Goal: Task Accomplishment & Management: Complete application form

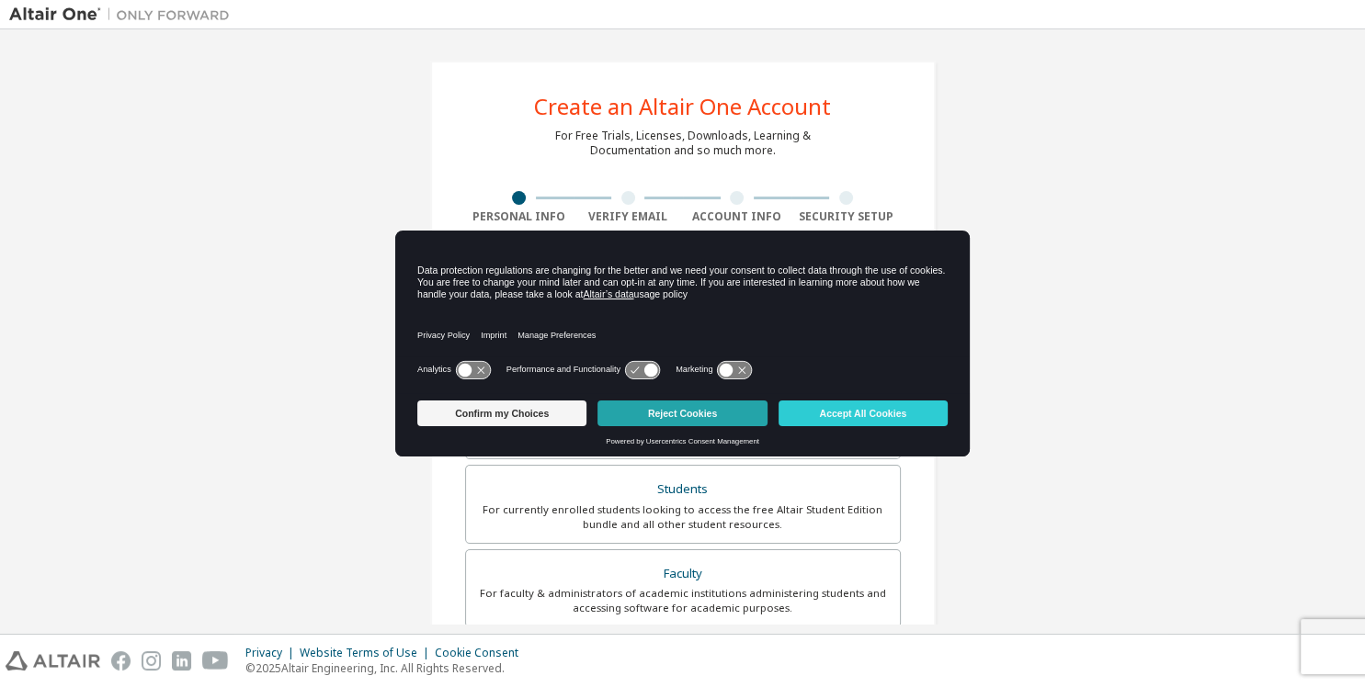
click at [711, 417] on button "Reject Cookies" at bounding box center [681, 414] width 169 height 26
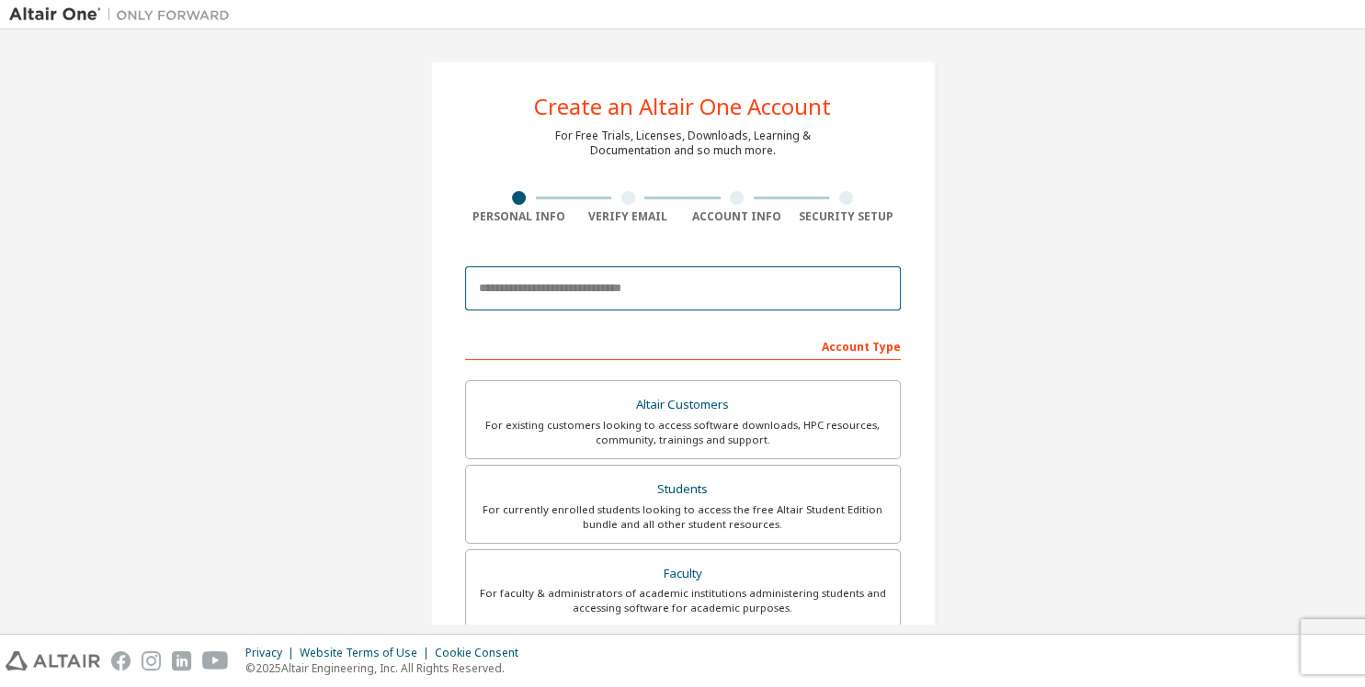
click at [650, 287] on input "email" at bounding box center [683, 289] width 436 height 44
type input "*"
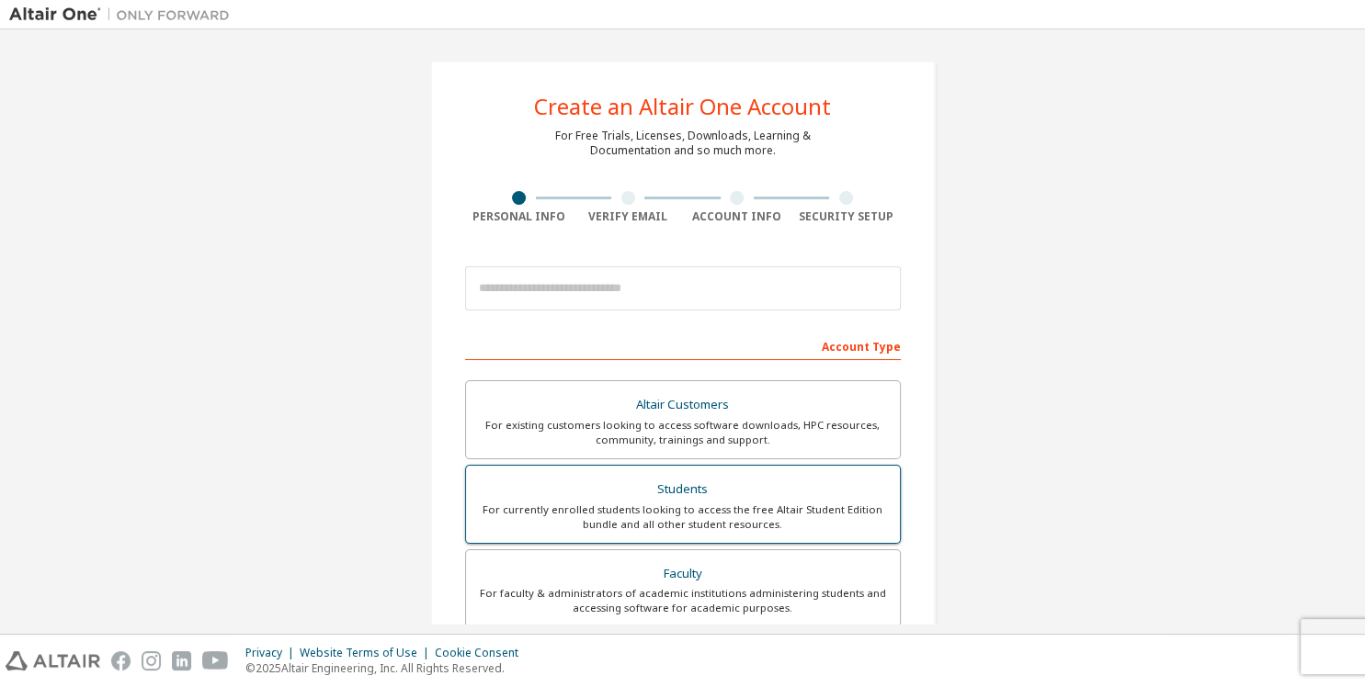
click at [700, 499] on div "Students" at bounding box center [683, 490] width 412 height 26
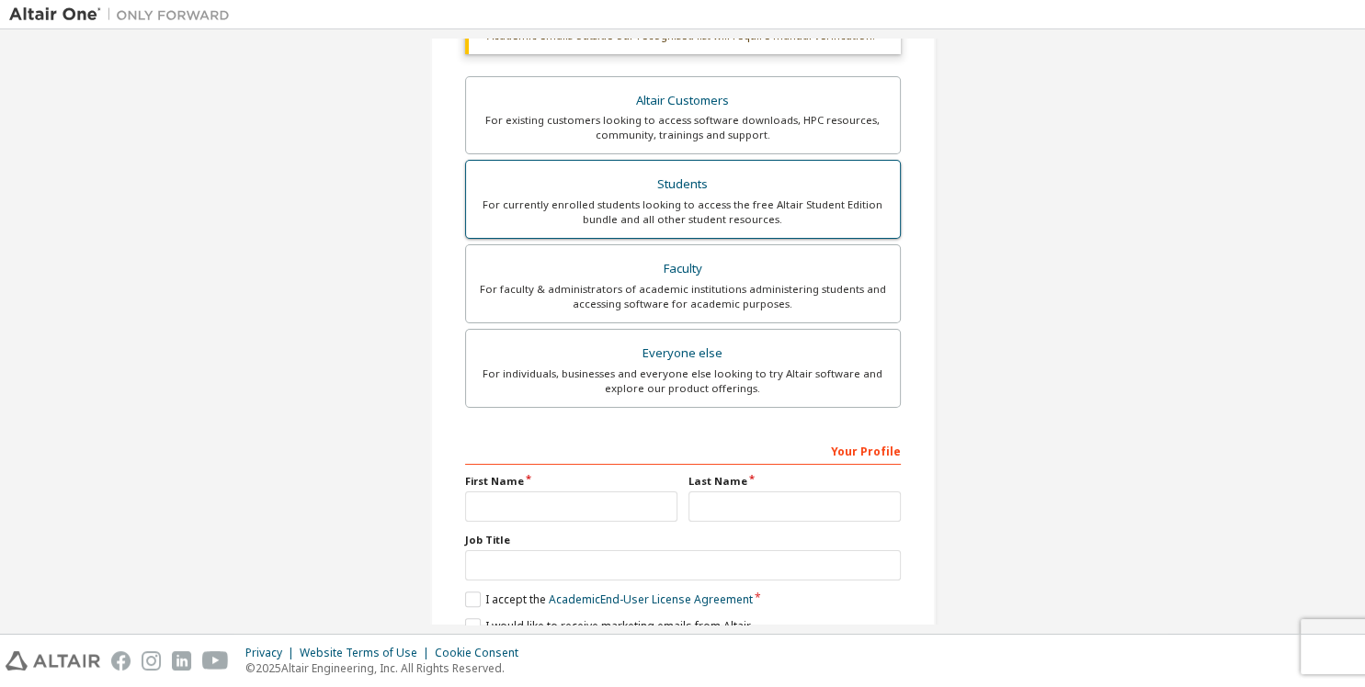
scroll to position [355, 0]
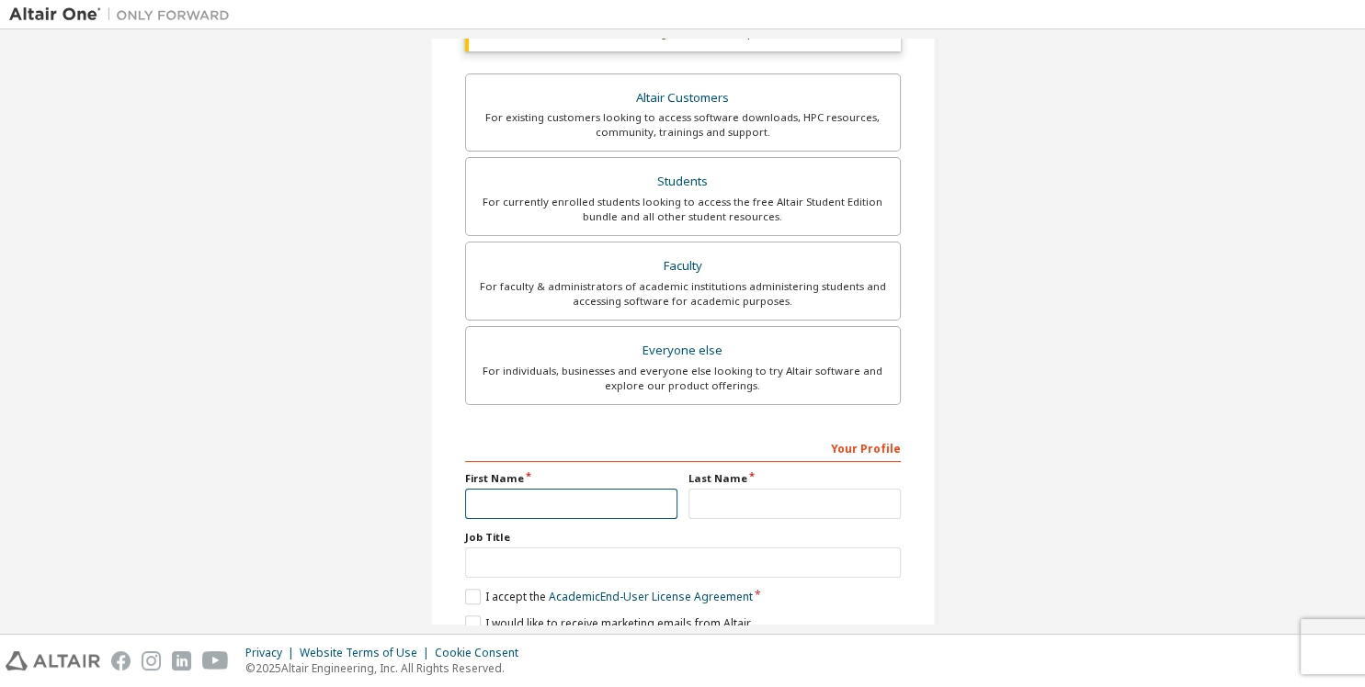
click at [592, 494] on input "text" at bounding box center [571, 504] width 212 height 30
type input "******"
click at [774, 512] on input "text" at bounding box center [794, 504] width 212 height 30
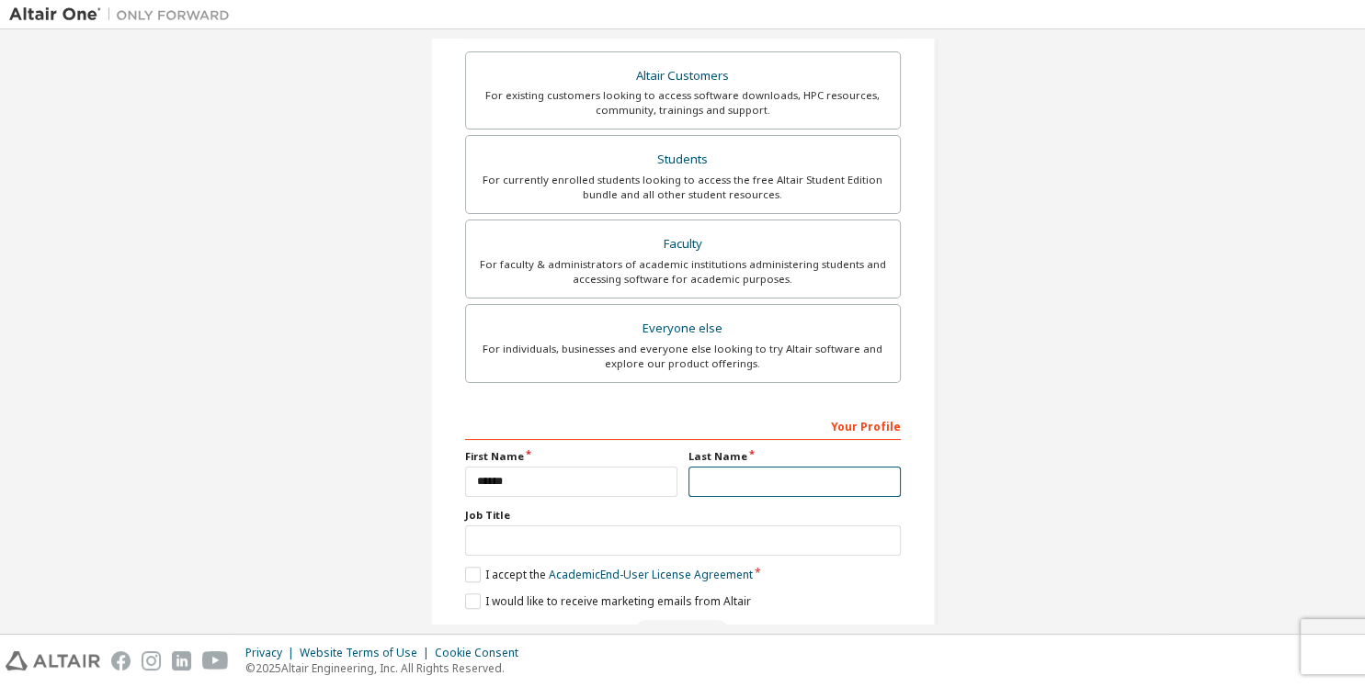
scroll to position [431, 0]
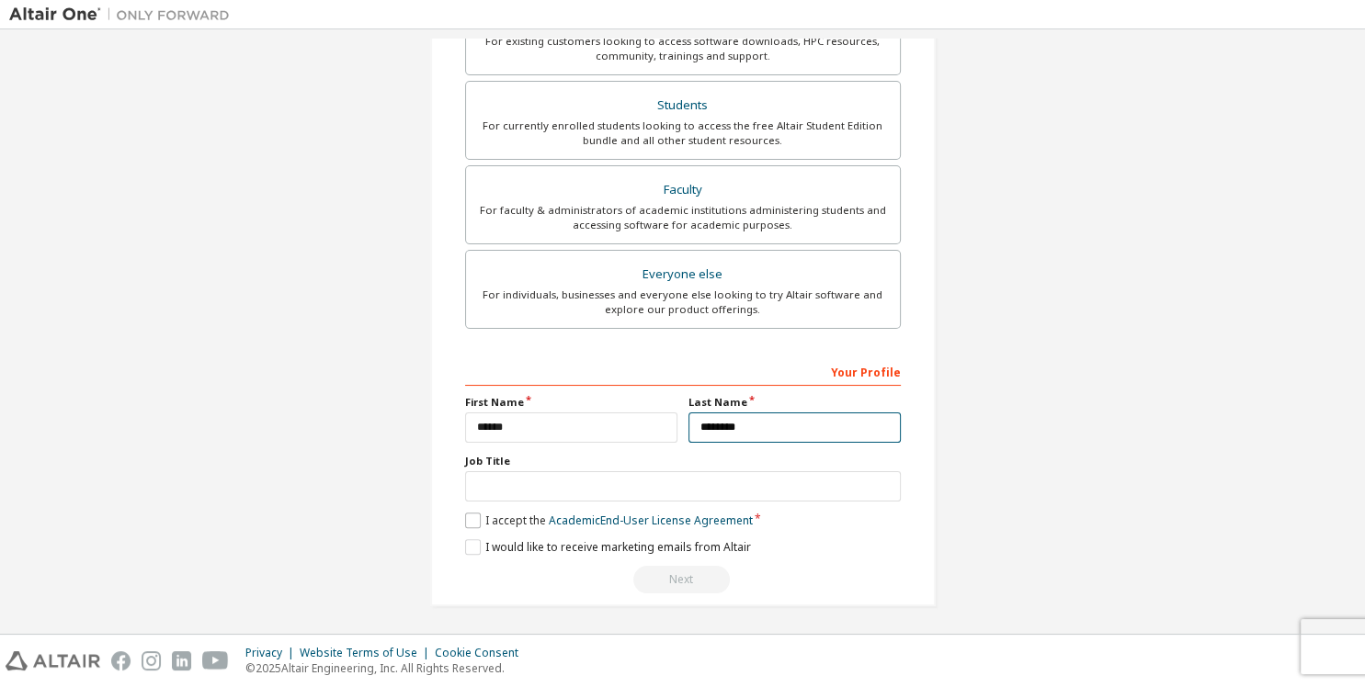
type input "********"
click at [472, 515] on label "I accept the Academic End-User License Agreement" at bounding box center [609, 521] width 288 height 16
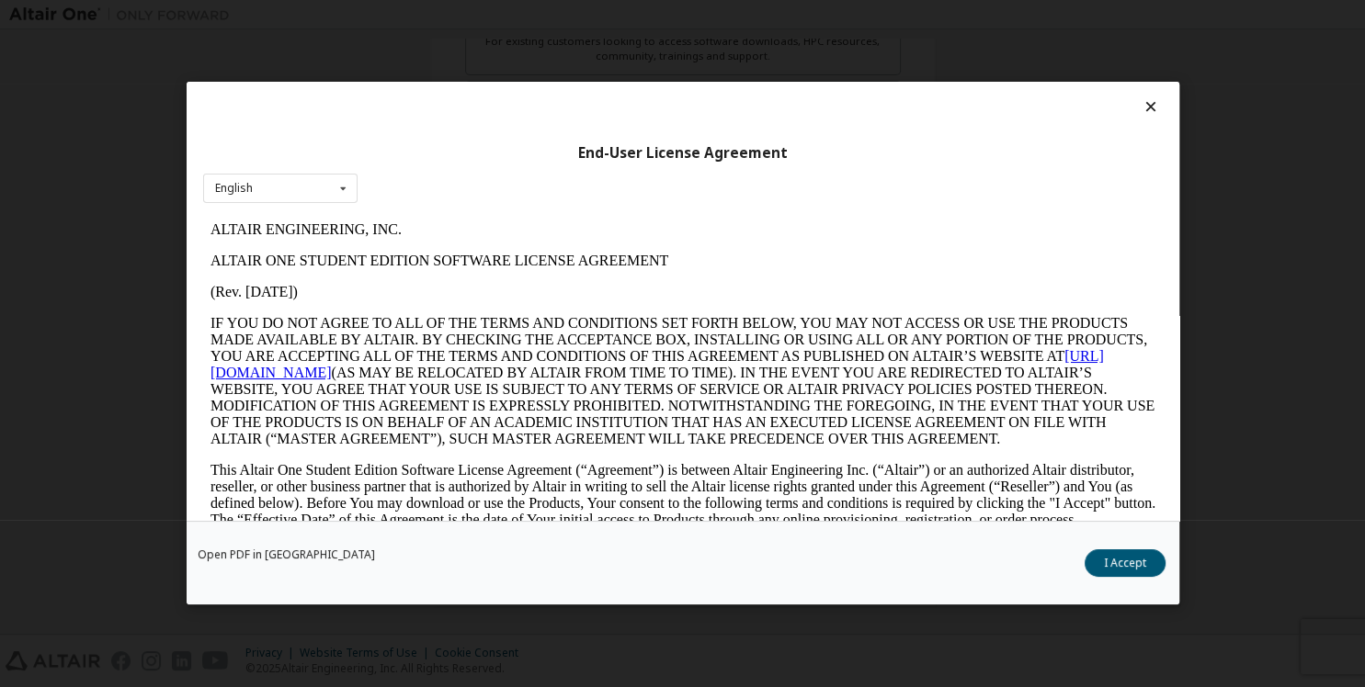
scroll to position [0, 0]
click at [1153, 565] on button "I Accept" at bounding box center [1125, 565] width 81 height 28
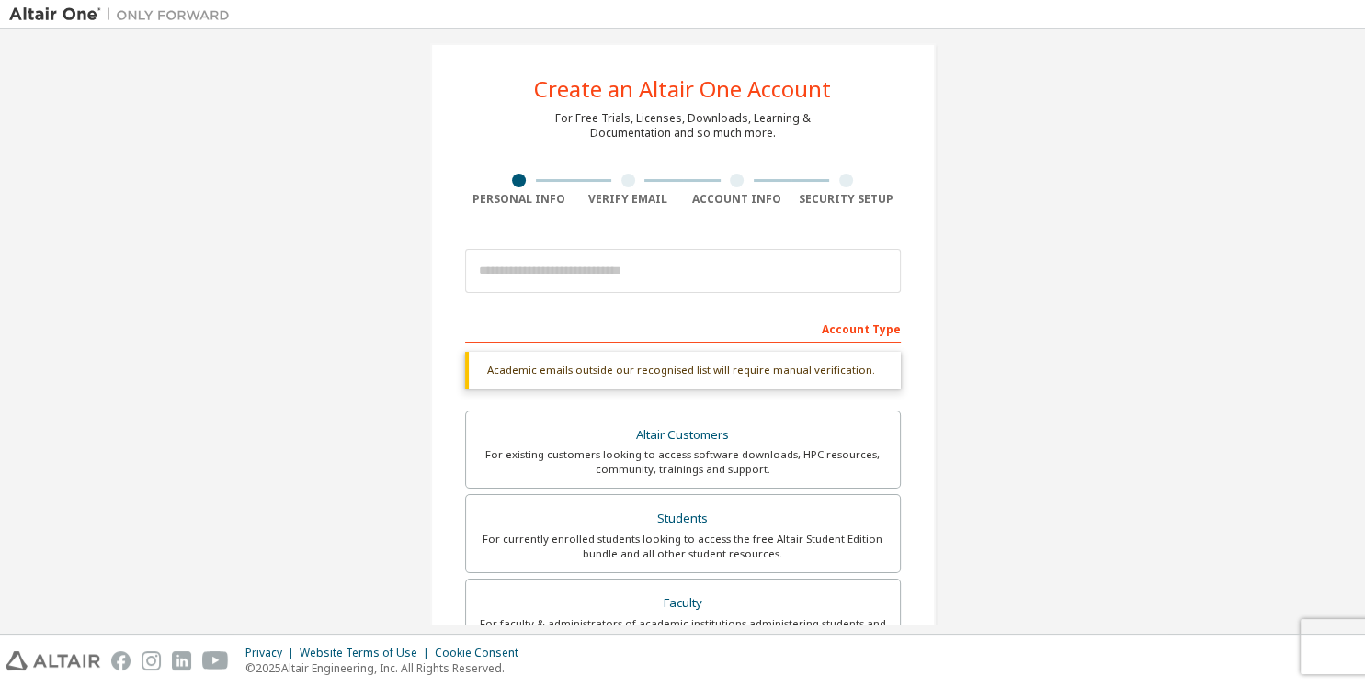
scroll to position [17, 0]
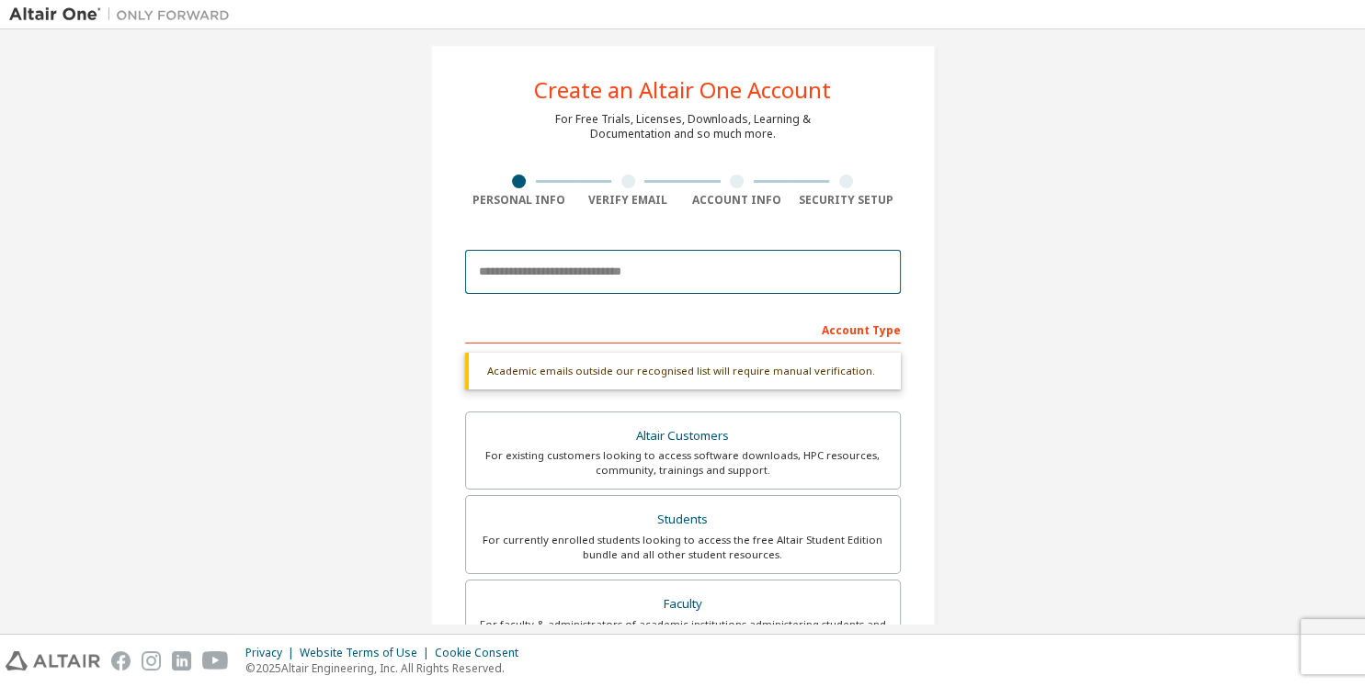
click at [881, 258] on input "email" at bounding box center [683, 272] width 436 height 44
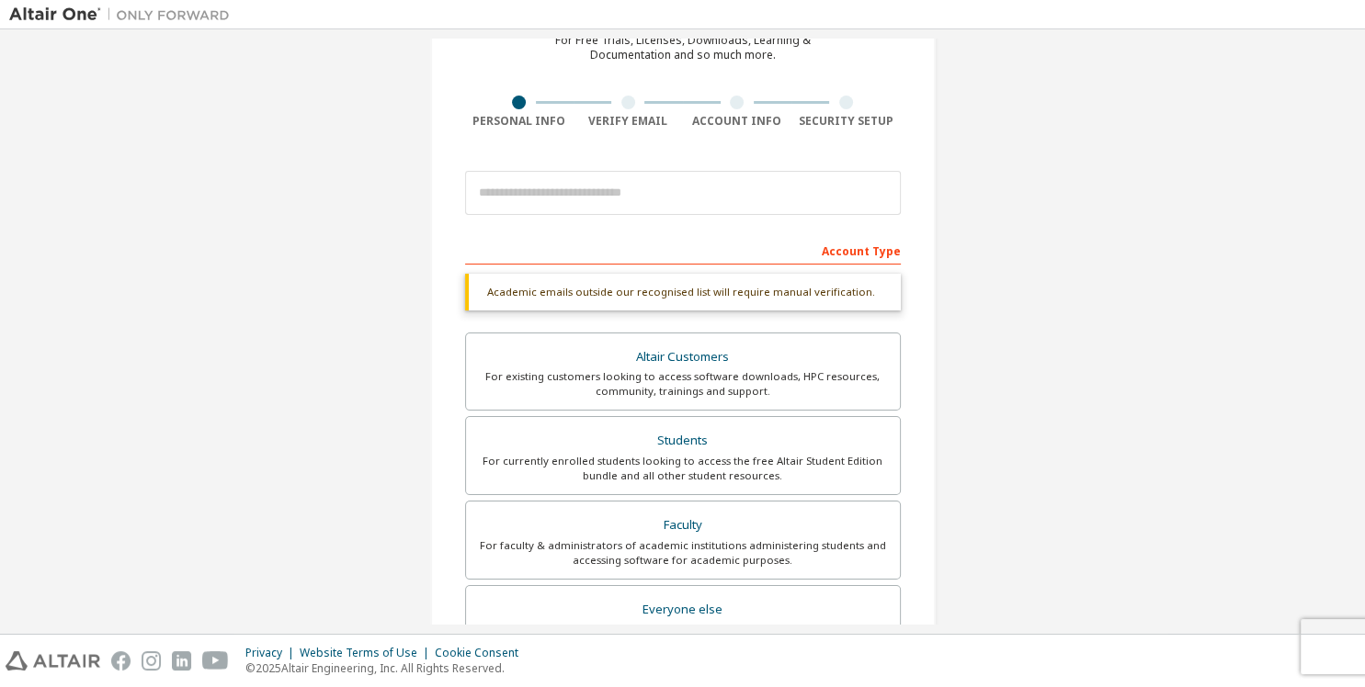
scroll to position [0, 0]
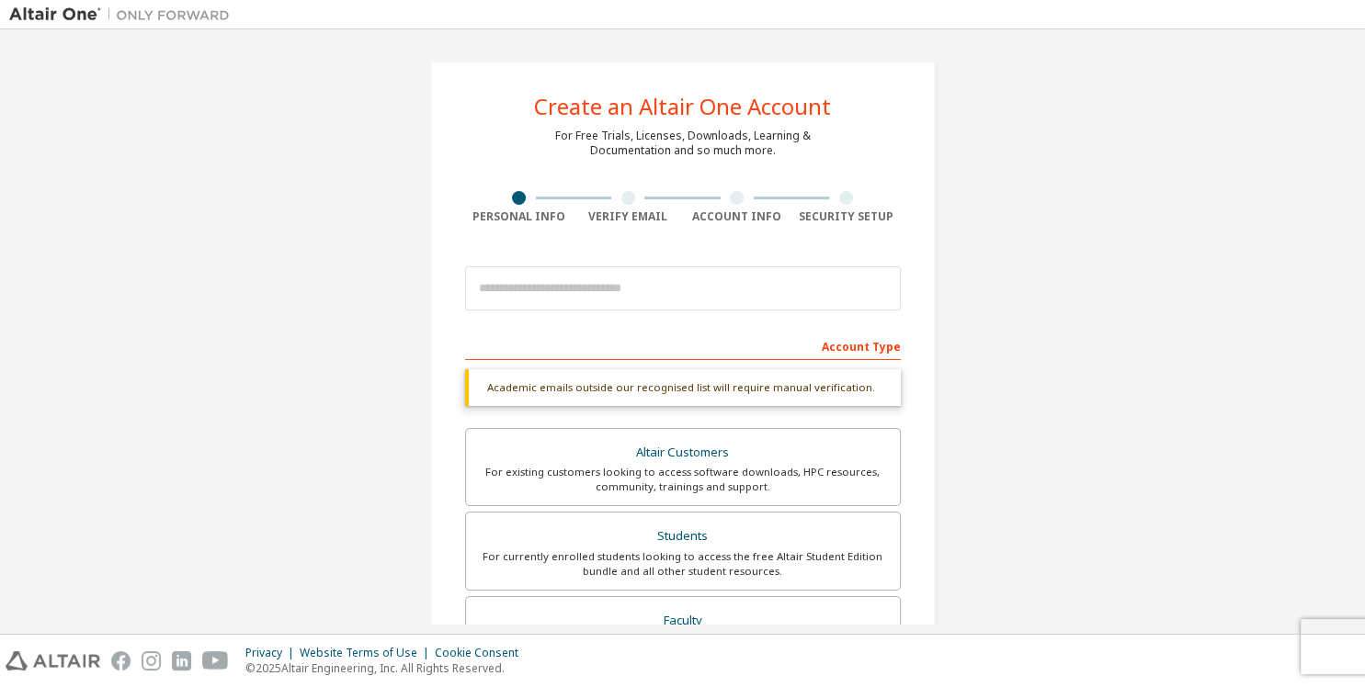
click at [590, 311] on div at bounding box center [683, 288] width 436 height 62
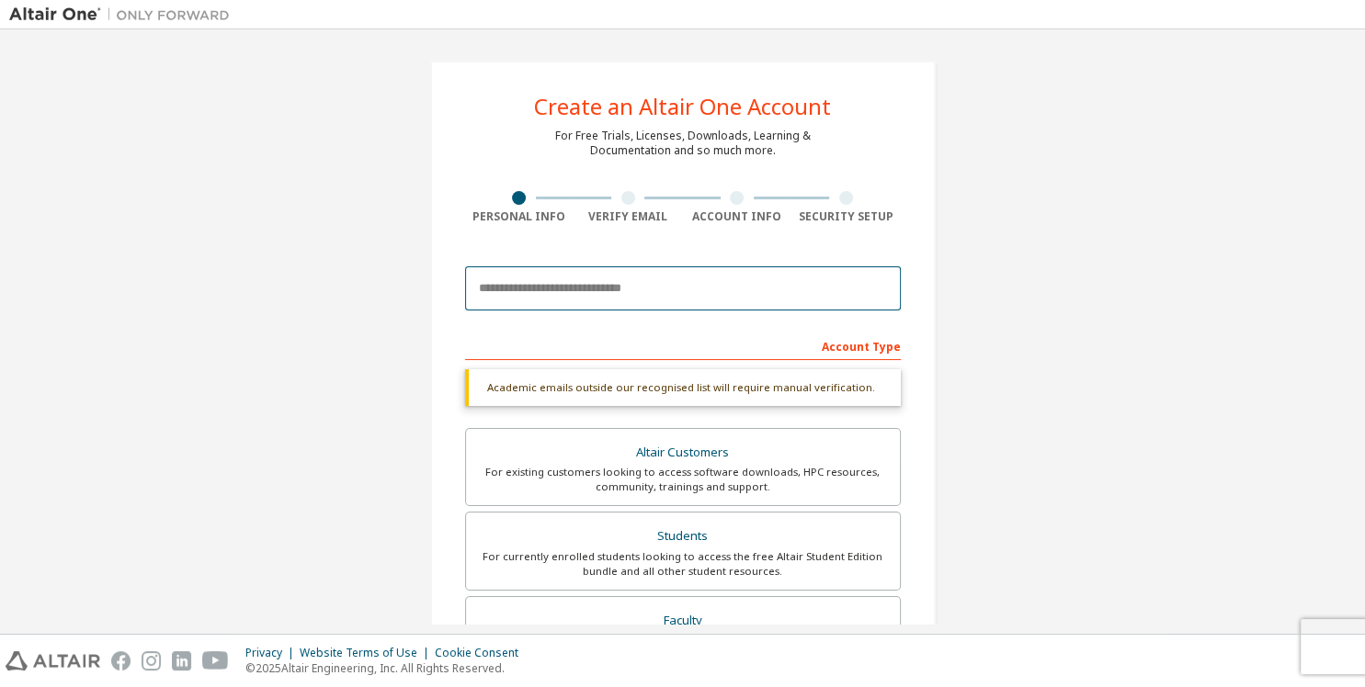
click at [586, 301] on input "email" at bounding box center [683, 289] width 436 height 44
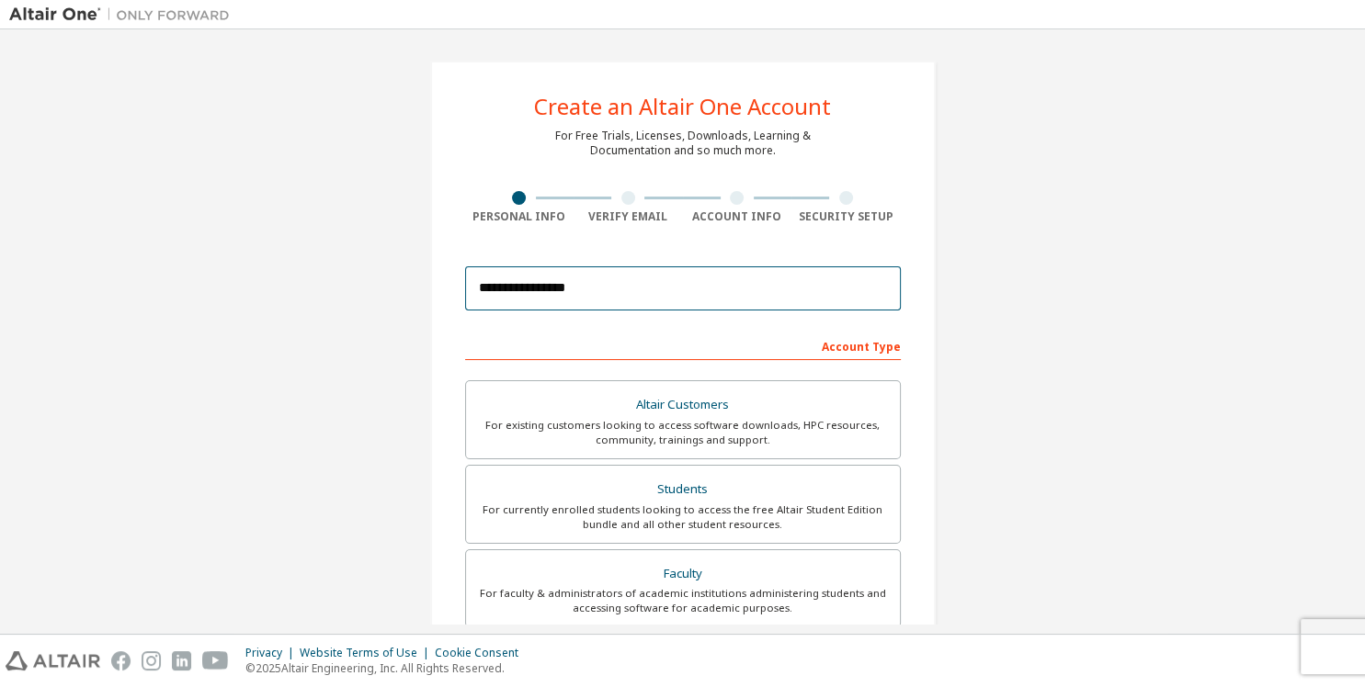
type input "**********"
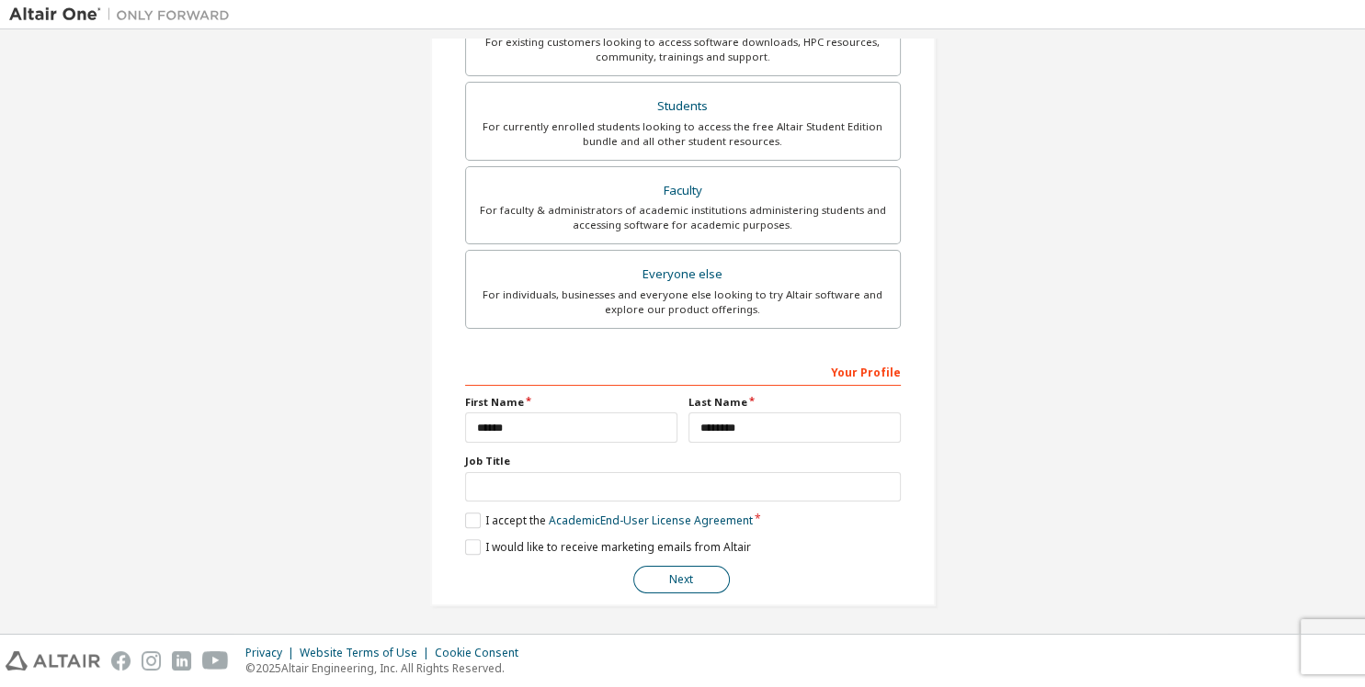
click at [702, 574] on button "Next" at bounding box center [681, 580] width 97 height 28
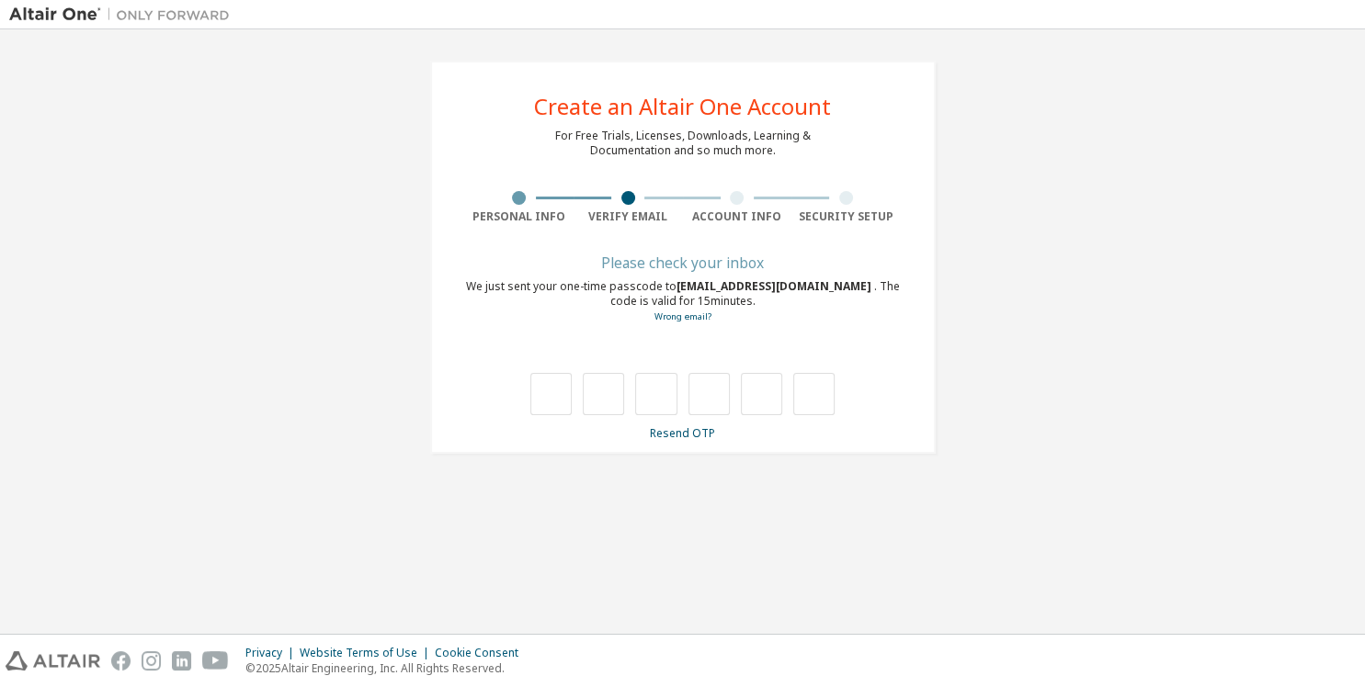
type input "*"
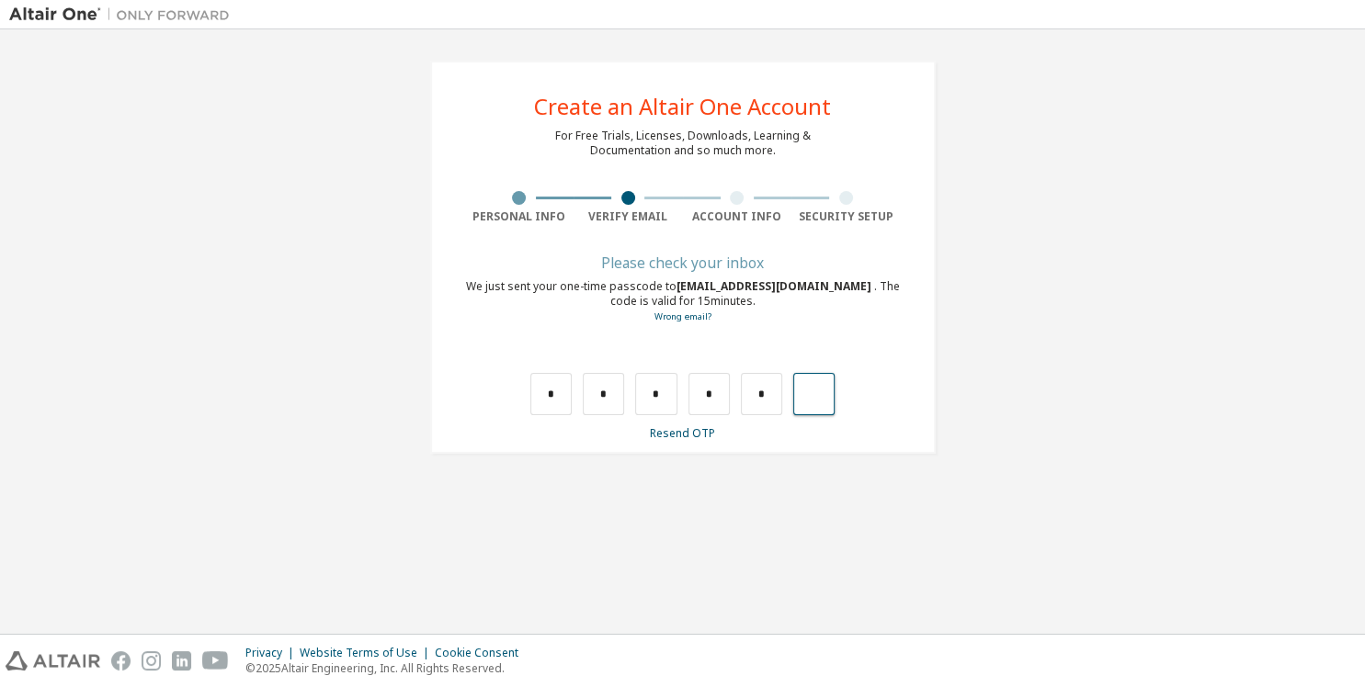
type input "*"
